Goal: Check status: Check status

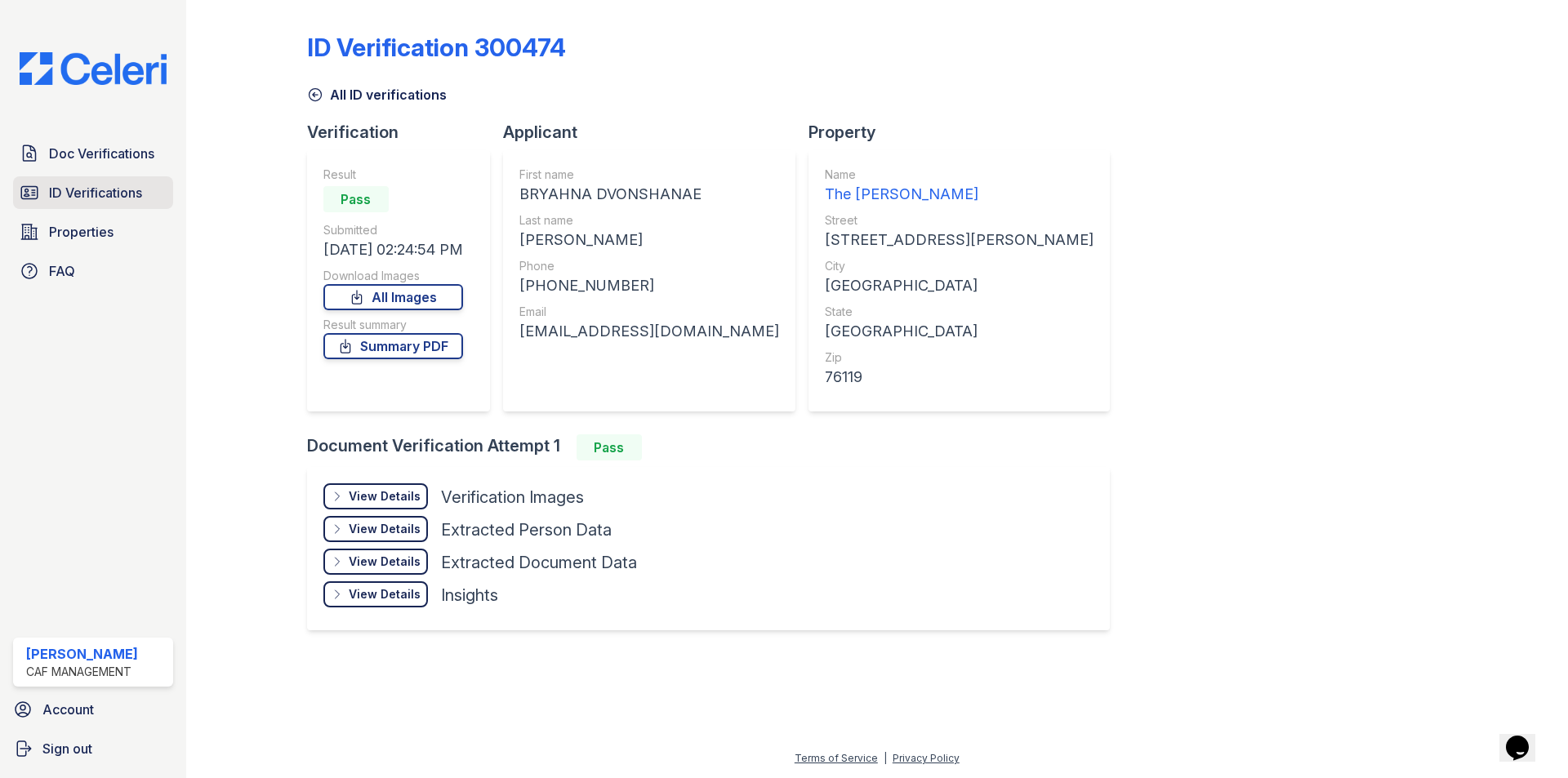
click at [82, 189] on span "ID Verifications" at bounding box center [95, 192] width 93 height 19
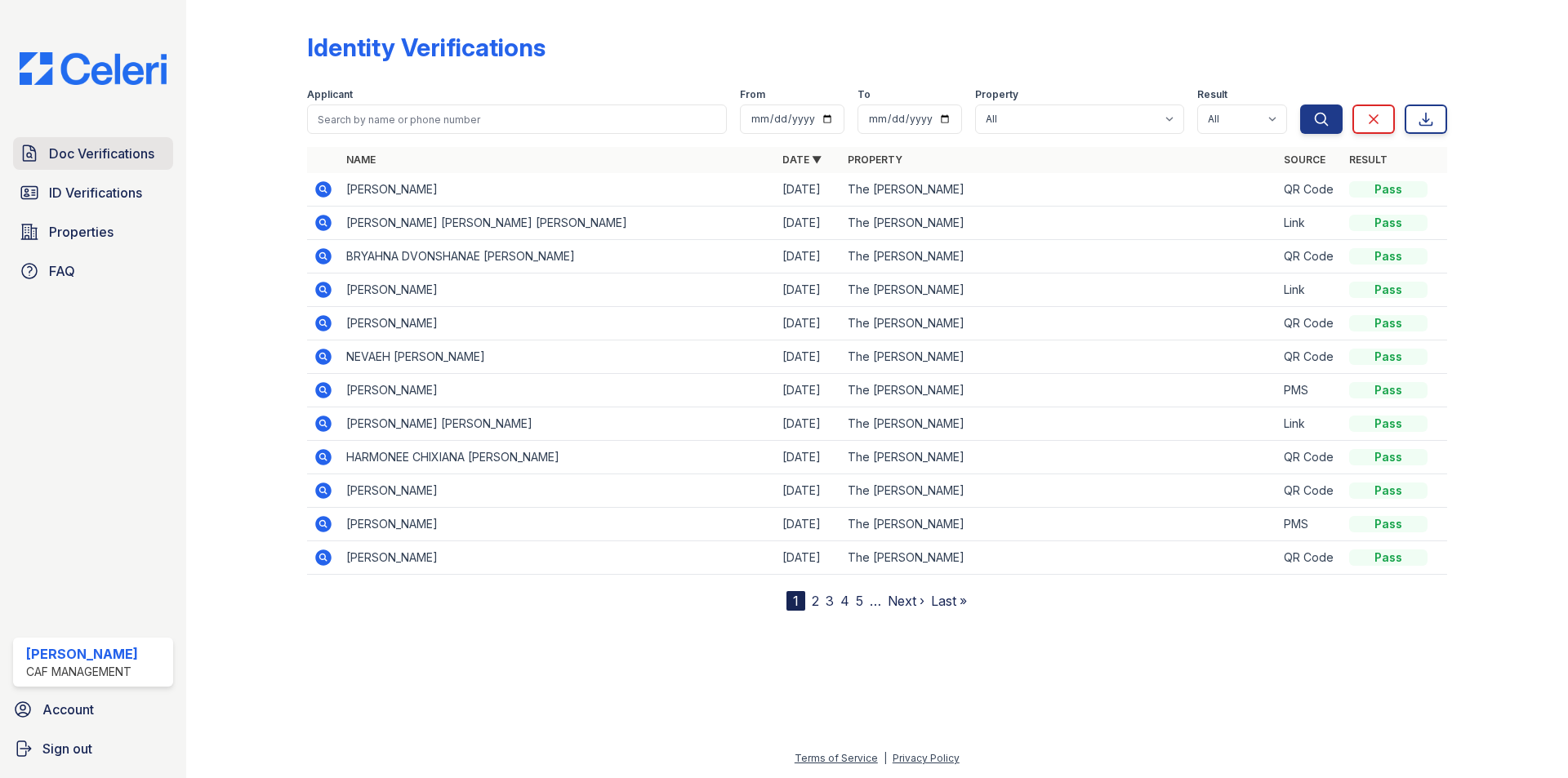
click at [133, 154] on span "Doc Verifications" at bounding box center [101, 153] width 106 height 19
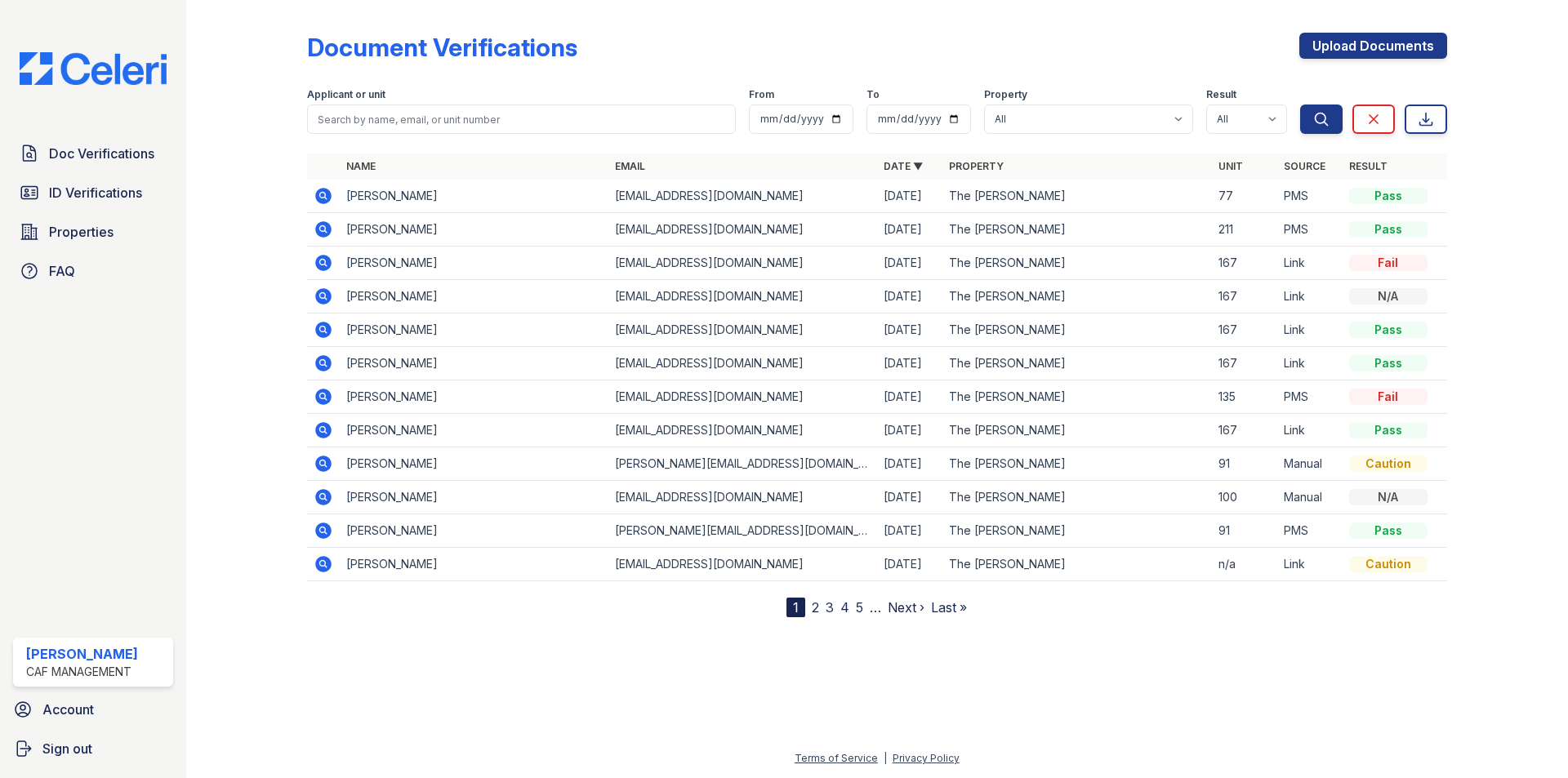
click at [323, 228] on icon at bounding box center [322, 228] width 4 height 4
